Goal: Information Seeking & Learning: Find specific fact

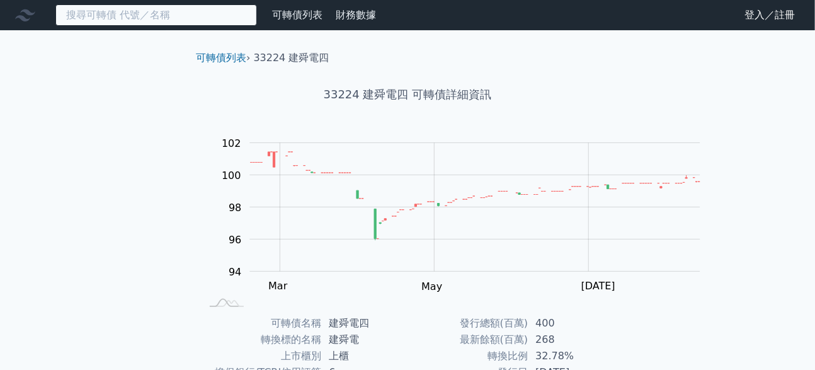
click at [122, 20] on input at bounding box center [156, 14] width 202 height 21
paste input "晟銘電"
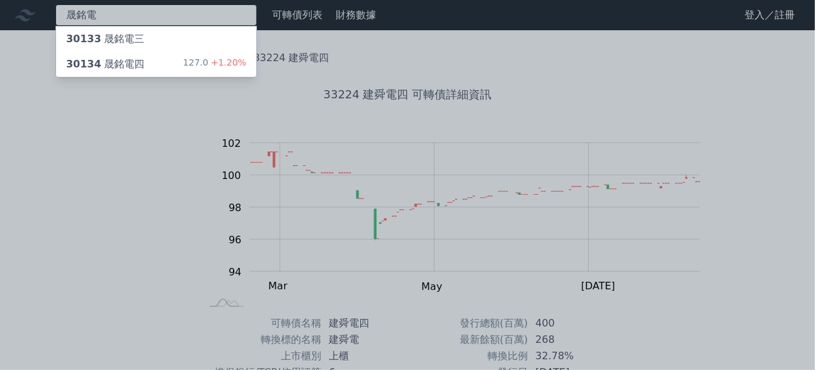
type input "晟銘電"
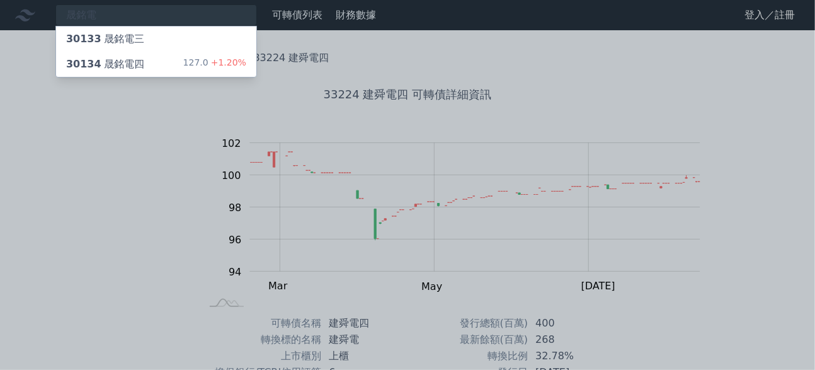
click at [130, 72] on div "30134 晟銘電四" at bounding box center [105, 64] width 78 height 15
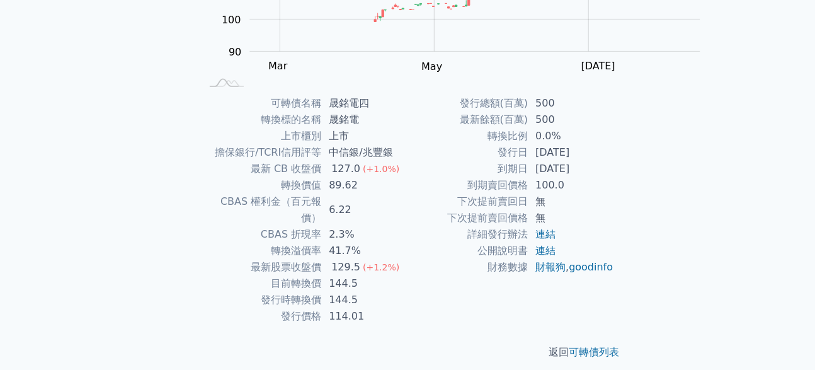
scroll to position [314, 0]
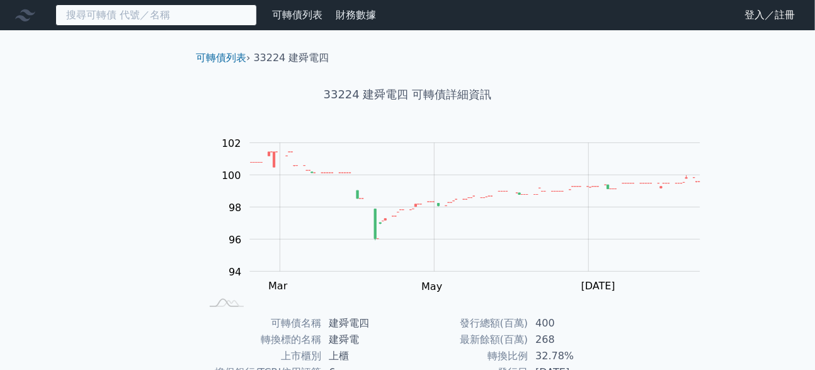
click at [152, 18] on input at bounding box center [156, 14] width 202 height 21
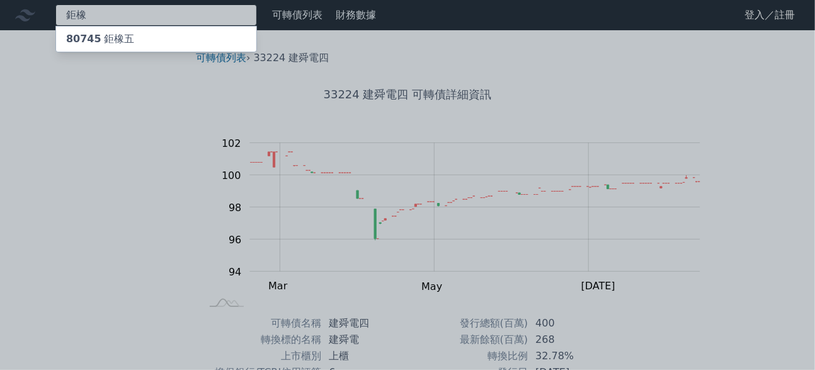
type input "鉅橡"
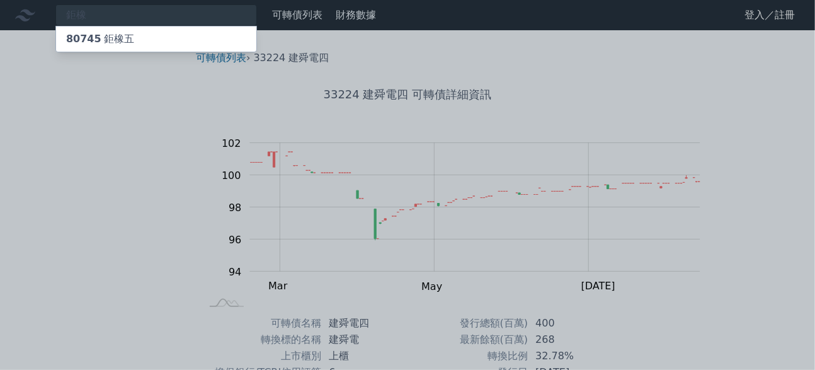
click at [134, 45] on div "80745 鉅橡五" at bounding box center [100, 38] width 68 height 15
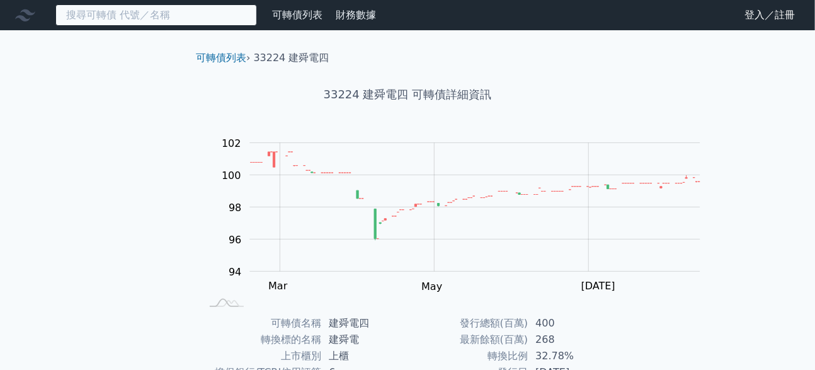
click at [159, 14] on input at bounding box center [156, 14] width 202 height 21
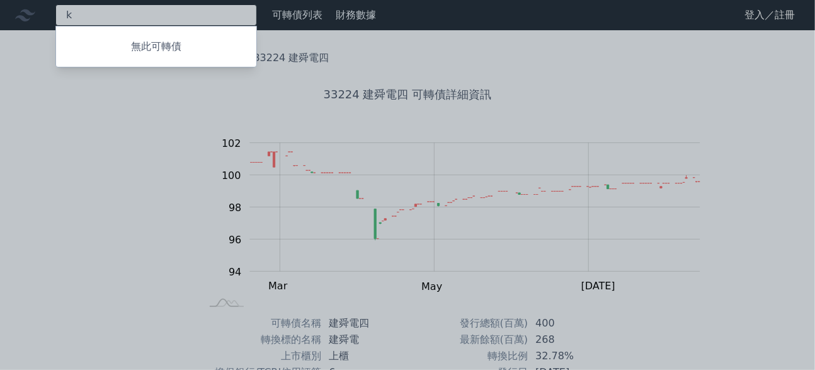
type input "k"
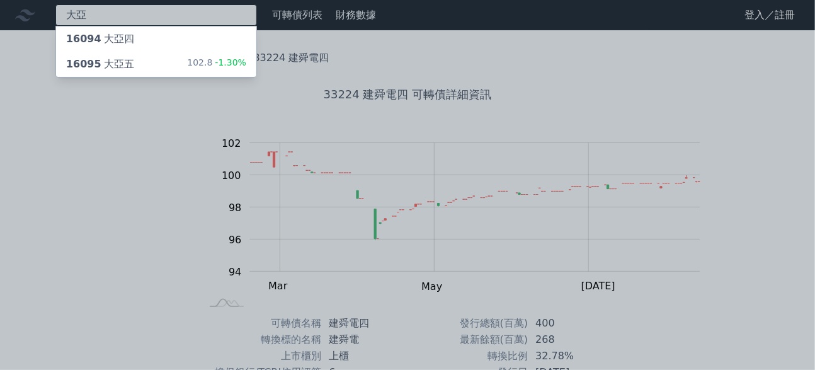
type input "大亞"
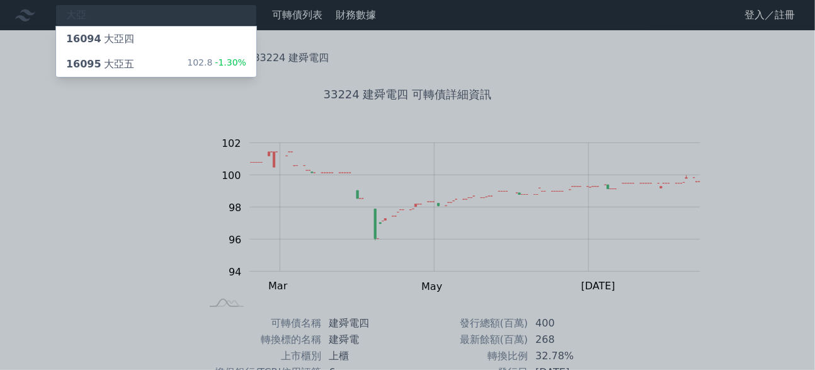
click at [134, 72] on div "16095 大亞五" at bounding box center [100, 64] width 68 height 15
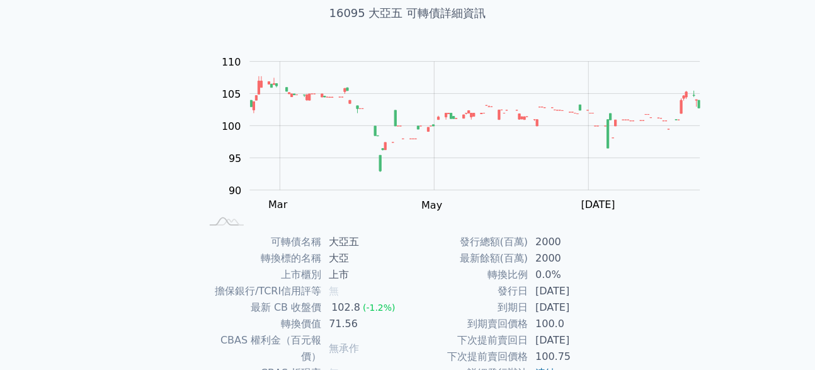
scroll to position [314, 0]
